Goal: Transaction & Acquisition: Purchase product/service

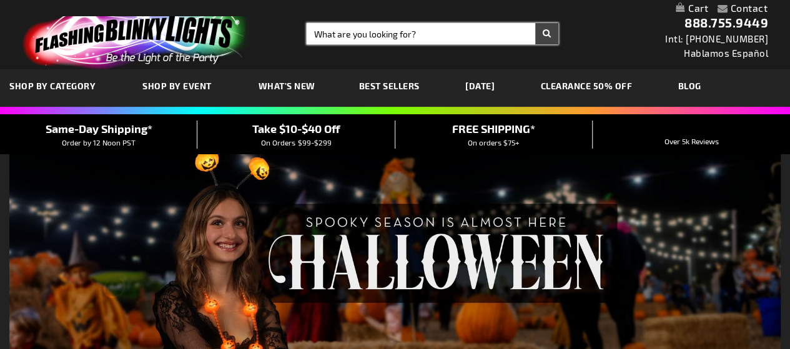
click at [425, 37] on input "Search" at bounding box center [433, 33] width 252 height 21
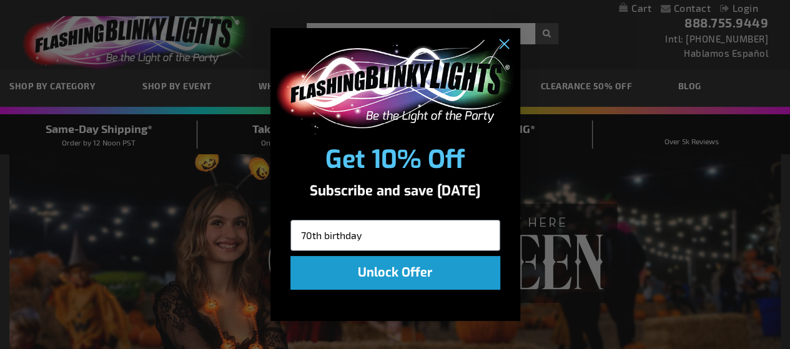
type input "70th birthday"
click input "Submit" at bounding box center [0, 0] width 0 height 0
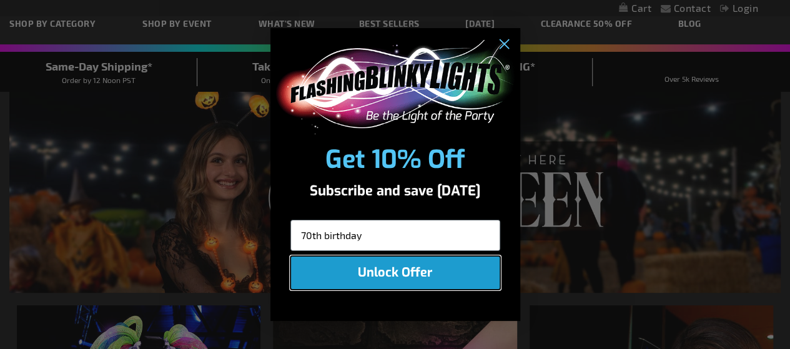
click at [408, 269] on button "Unlock Offer" at bounding box center [395, 273] width 210 height 34
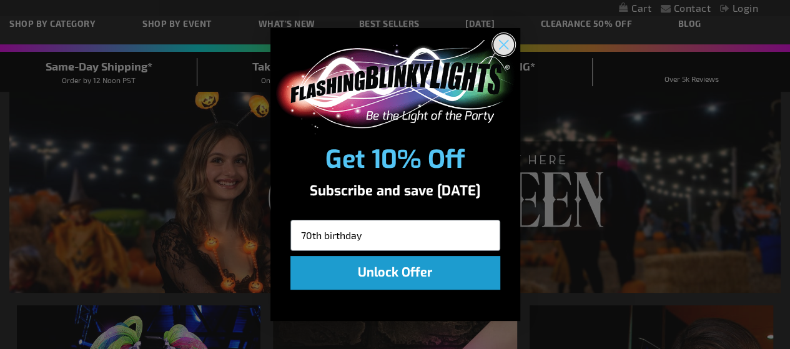
click at [500, 45] on circle "Close dialog" at bounding box center [503, 44] width 21 height 21
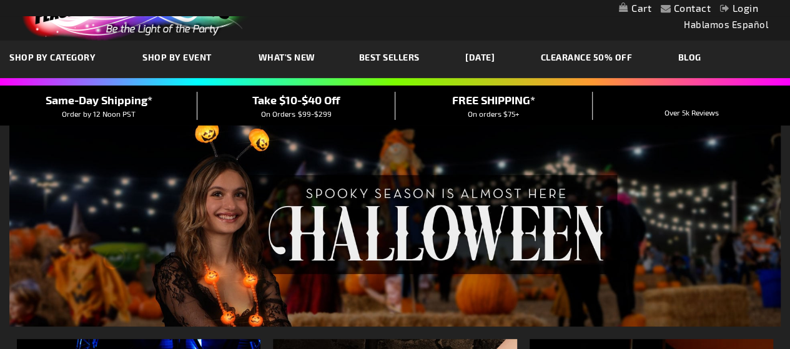
scroll to position [0, 0]
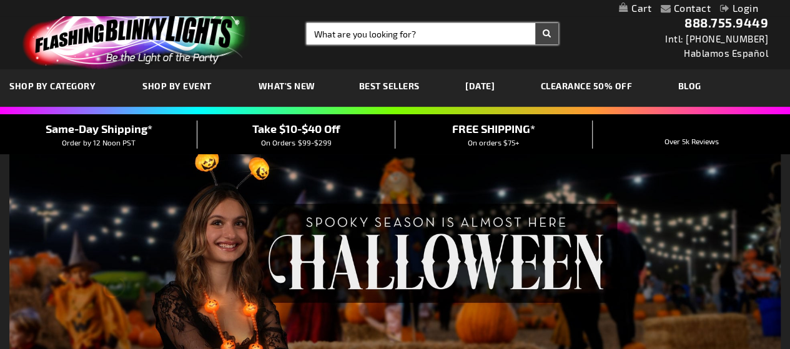
click at [406, 37] on input "Search" at bounding box center [433, 33] width 252 height 21
type input "70th birthday"
click at [535, 23] on button "Search" at bounding box center [546, 33] width 23 height 21
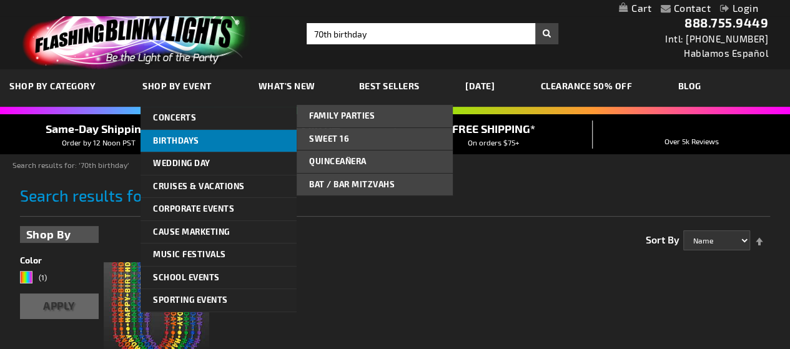
click at [184, 138] on span "Birthdays" at bounding box center [176, 140] width 46 height 10
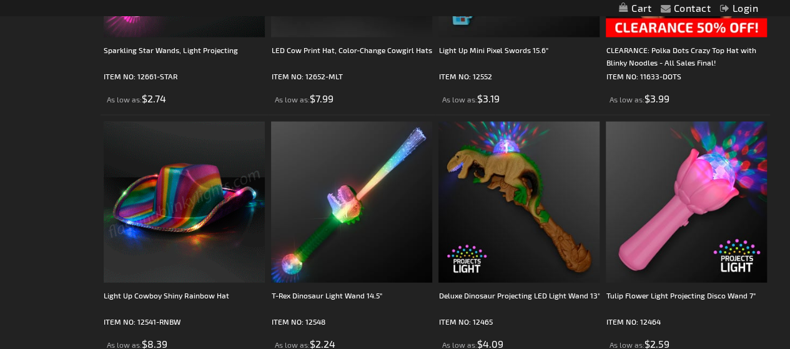
scroll to position [3871, 0]
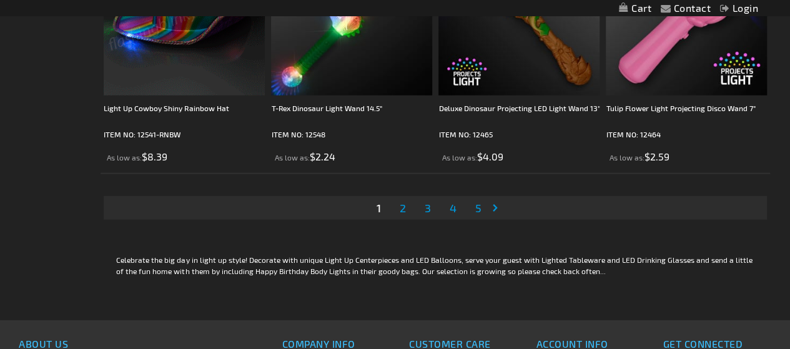
click at [401, 209] on span "2" at bounding box center [402, 208] width 6 height 14
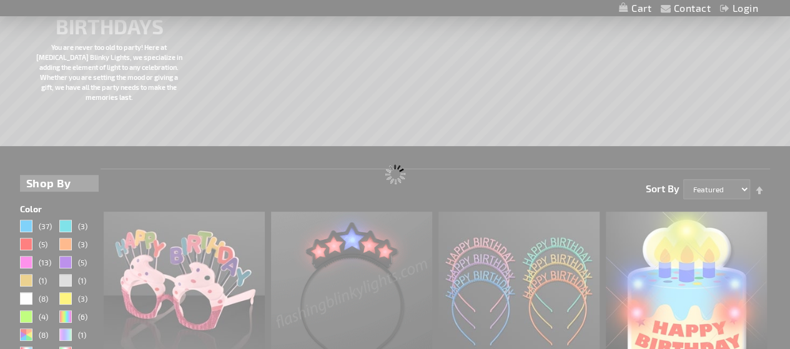
scroll to position [0, 0]
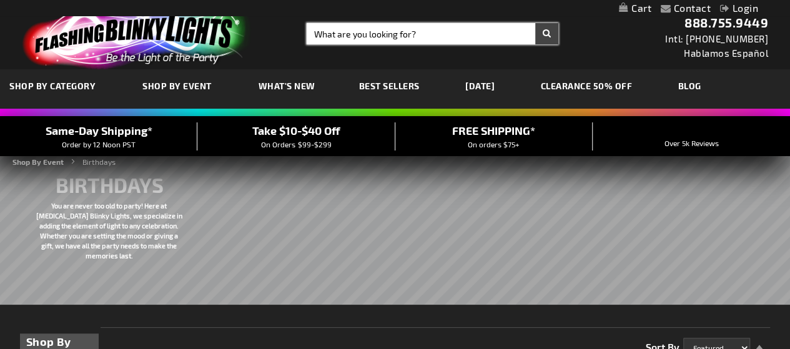
click at [368, 36] on input "Search" at bounding box center [433, 33] width 252 height 21
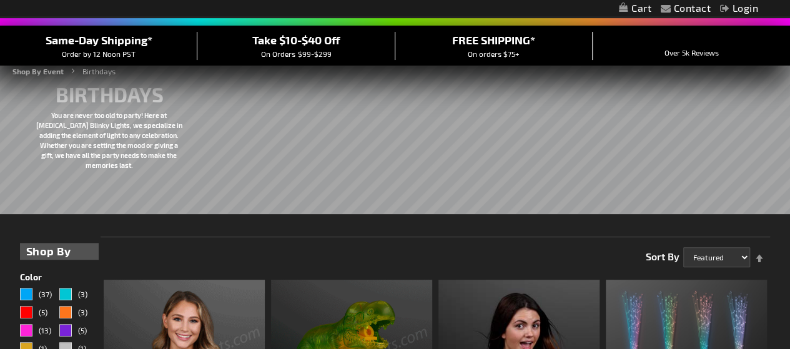
scroll to position [62, 0]
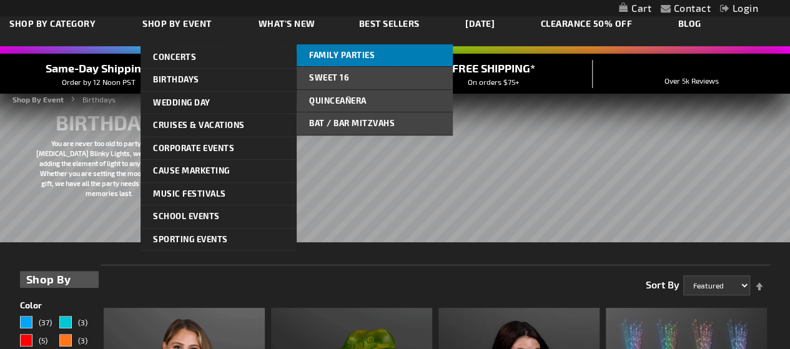
click at [330, 56] on span "Family Parties" at bounding box center [342, 55] width 66 height 10
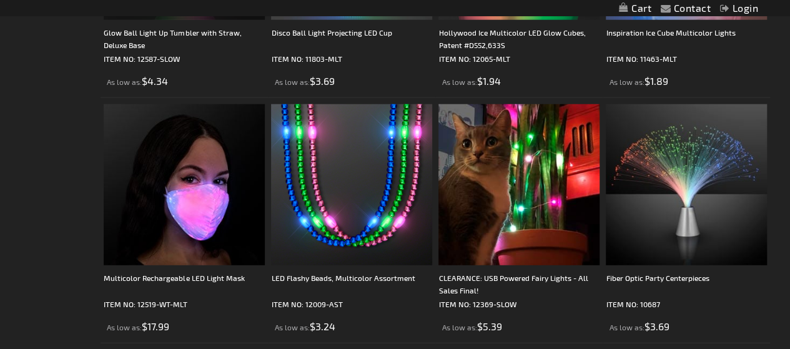
scroll to position [1623, 0]
